Goal: Transaction & Acquisition: Download file/media

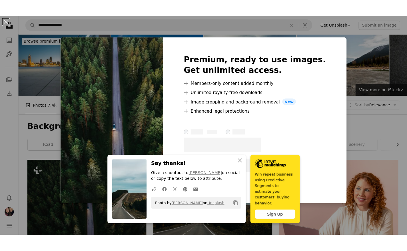
scroll to position [69, 0]
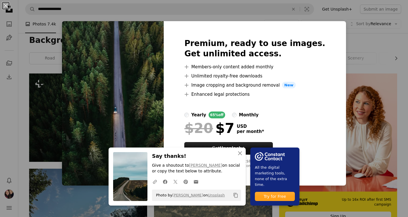
click at [136, 132] on img at bounding box center [113, 103] width 102 height 164
click at [239, 154] on icon "An X shape" at bounding box center [239, 153] width 7 height 7
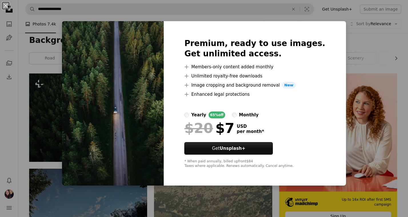
click at [67, 192] on div "An X shape Premium, ready to use images. Get unlimited access. A plus sign Memb…" at bounding box center [204, 108] width 408 height 217
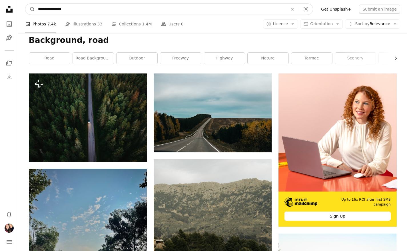
drag, startPoint x: 135, startPoint y: 10, endPoint x: 59, endPoint y: 10, distance: 75.9
click at [59, 10] on input "**********" at bounding box center [160, 9] width 251 height 11
type input "**********"
click at [25, 4] on button "A magnifying glass" at bounding box center [30, 9] width 10 height 11
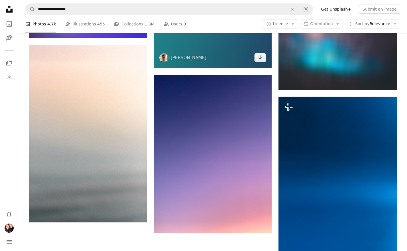
scroll to position [706, 0]
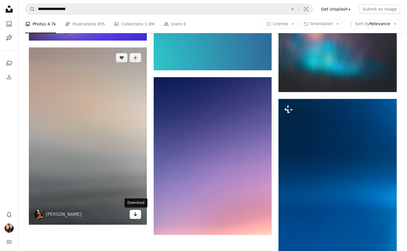
click at [138, 216] on link "Arrow pointing down" at bounding box center [135, 214] width 11 height 9
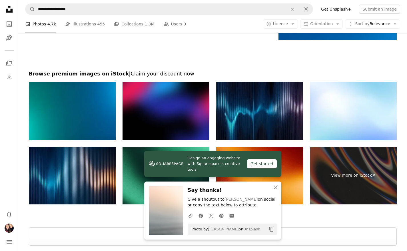
scroll to position [1002, 0]
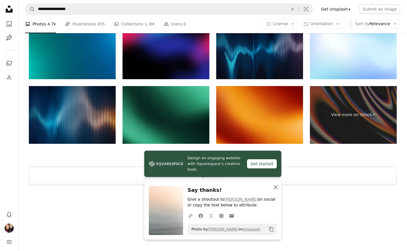
click at [274, 187] on icon "An X shape" at bounding box center [275, 187] width 7 height 7
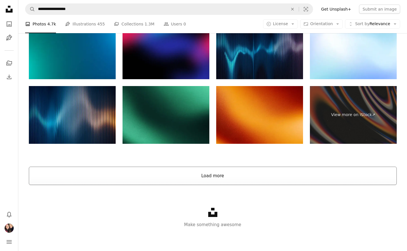
click at [225, 177] on button "Load more" at bounding box center [213, 175] width 368 height 18
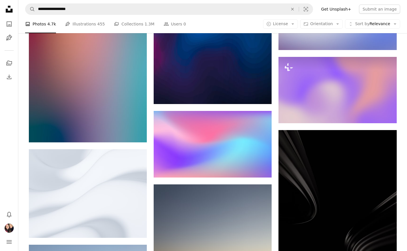
scroll to position [1119, 0]
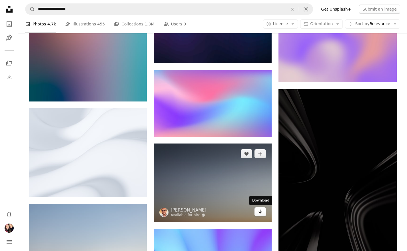
click at [261, 213] on icon "Arrow pointing down" at bounding box center [260, 211] width 5 height 7
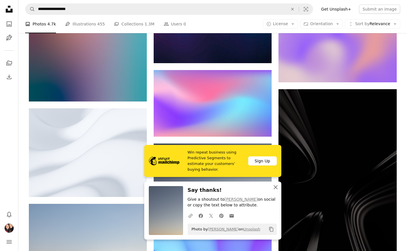
click at [276, 186] on icon "An X shape" at bounding box center [275, 187] width 7 height 7
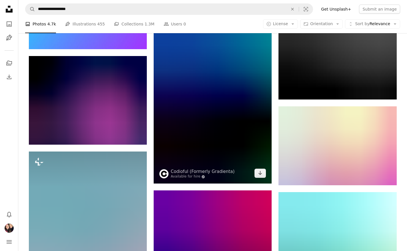
scroll to position [1871, 0]
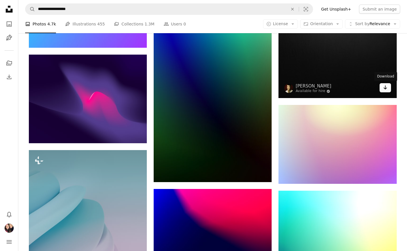
click at [384, 90] on icon "Arrow pointing down" at bounding box center [385, 87] width 5 height 7
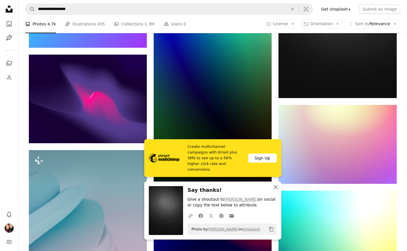
click at [276, 185] on icon "An X shape" at bounding box center [275, 187] width 7 height 7
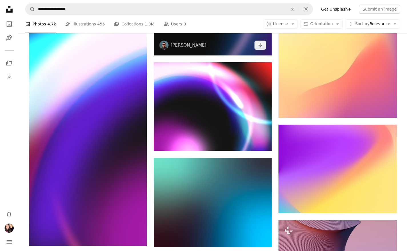
scroll to position [3013, 0]
